Goal: Task Accomplishment & Management: Complete application form

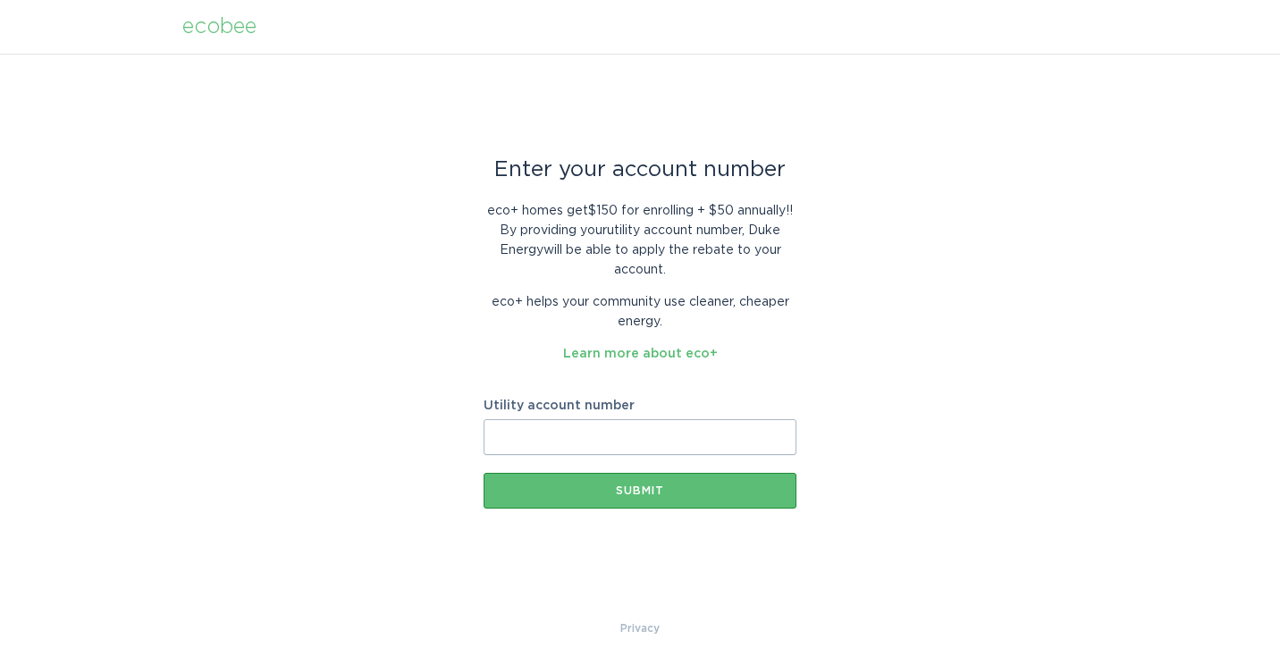
click at [533, 444] on input "Utility account number" at bounding box center [640, 437] width 313 height 36
paste input "910189694358"
type input "910189694358"
click at [661, 501] on button "Submit" at bounding box center [640, 491] width 313 height 36
